Goal: Connect with others: Connect with other users

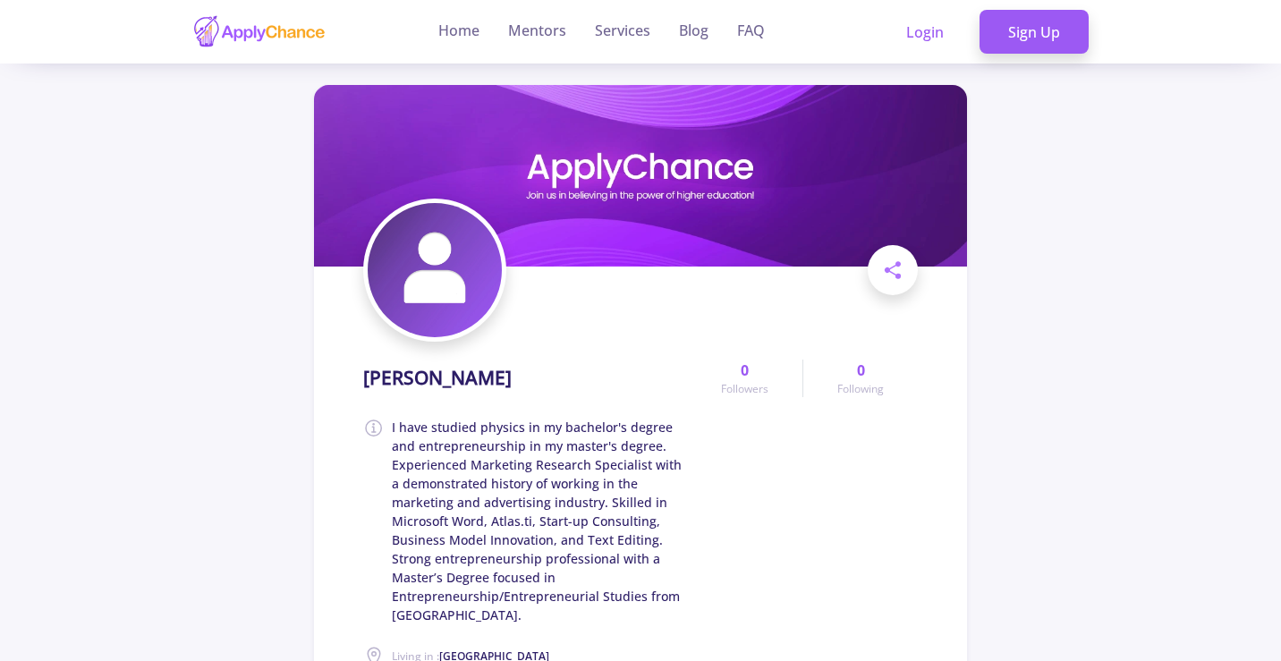
click at [667, 436] on span "I have studied physics in my bachelor's degree and entrepreneurship in my maste…" at bounding box center [539, 521] width 295 height 207
click at [664, 438] on span "I have studied physics in my bachelor's degree and entrepreneurship in my maste…" at bounding box center [539, 521] width 295 height 207
drag, startPoint x: 530, startPoint y: 453, endPoint x: 529, endPoint y: 461, distance: 9.1
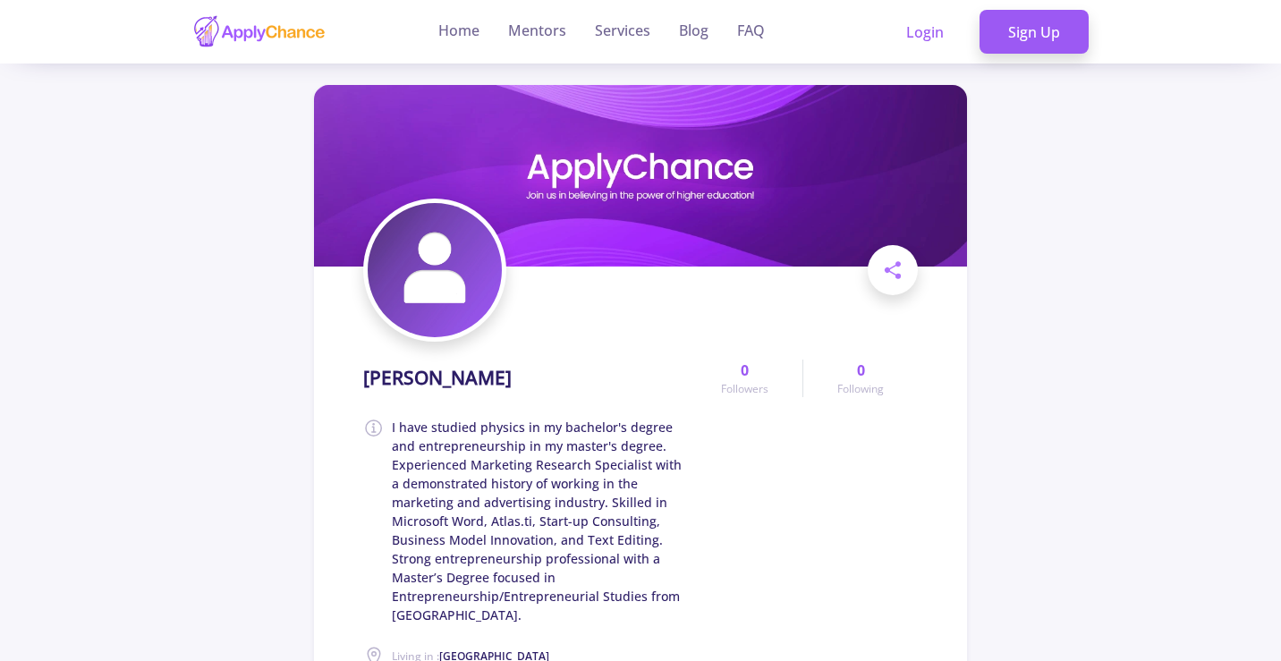
click at [529, 458] on span "I have studied physics in my bachelor's degree and entrepreneurship in my maste…" at bounding box center [539, 521] width 295 height 207
drag, startPoint x: 516, startPoint y: 624, endPoint x: 373, endPoint y: 420, distance: 249.1
click at [373, 420] on div "[PERSON_NAME] I have studied physics in my bachelor's degree and entrepreneursh…" at bounding box center [525, 527] width 324 height 351
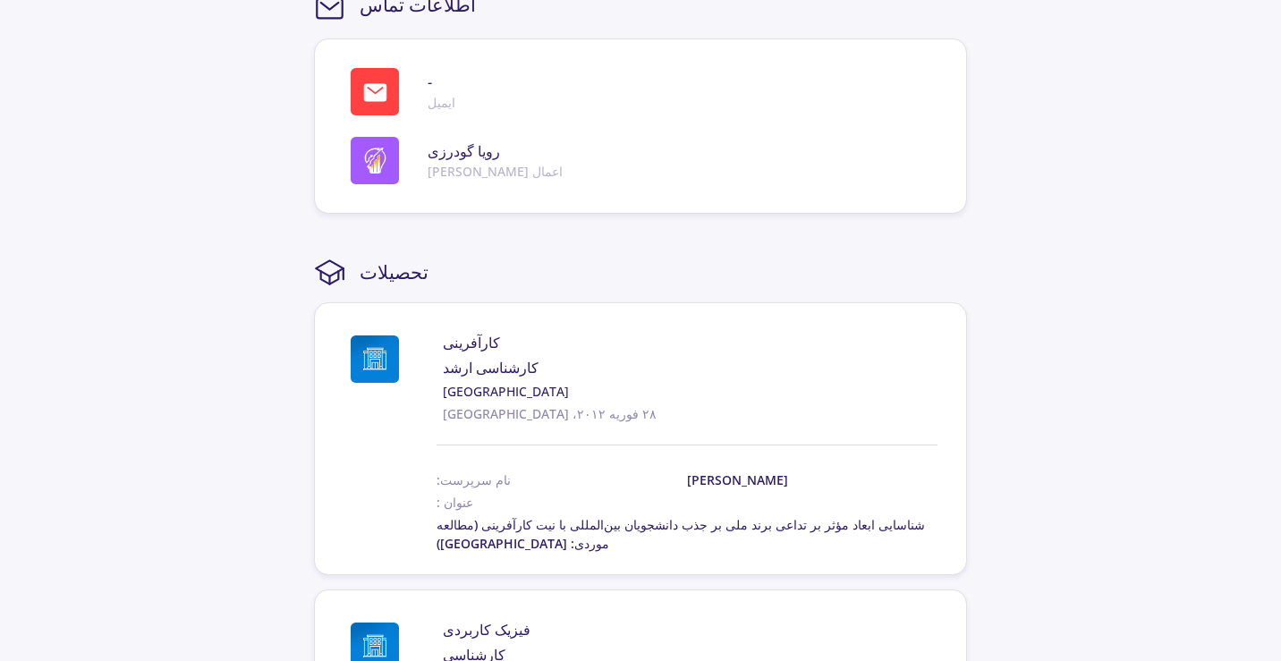
scroll to position [984, 0]
